Goal: Information Seeking & Learning: Learn about a topic

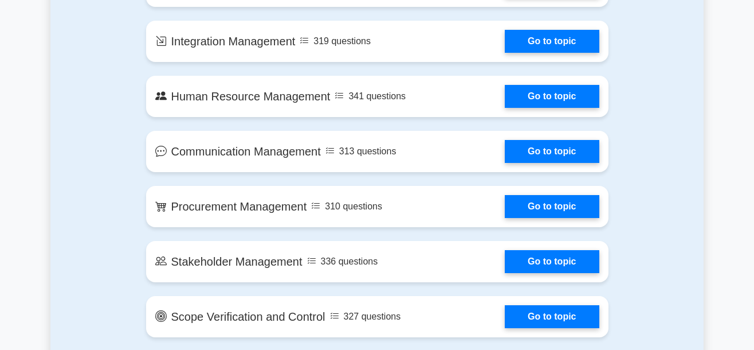
scroll to position [993, 0]
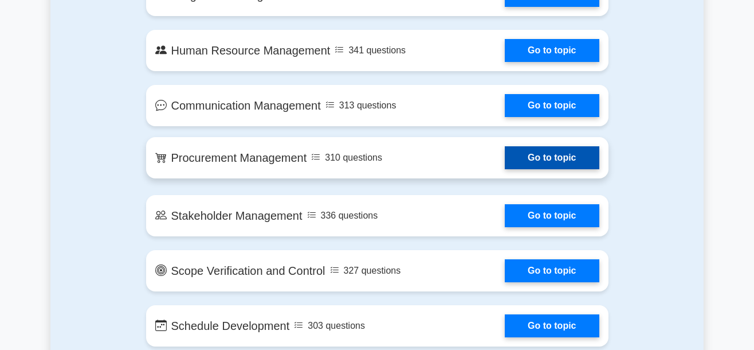
click at [546, 158] on link "Go to topic" at bounding box center [552, 157] width 94 height 23
